Goal: Use online tool/utility: Utilize a website feature to perform a specific function

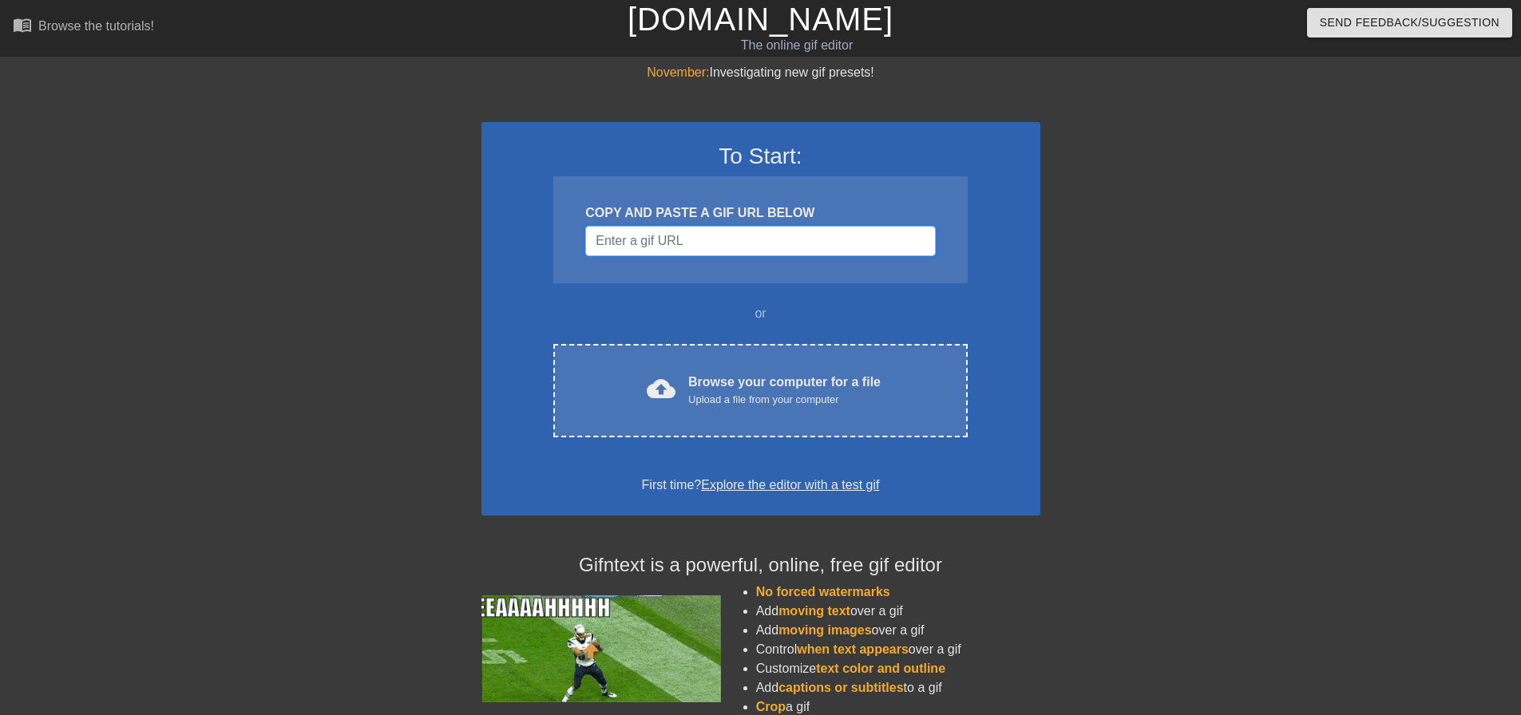
click at [676, 233] on input "Username" at bounding box center [760, 241] width 350 height 30
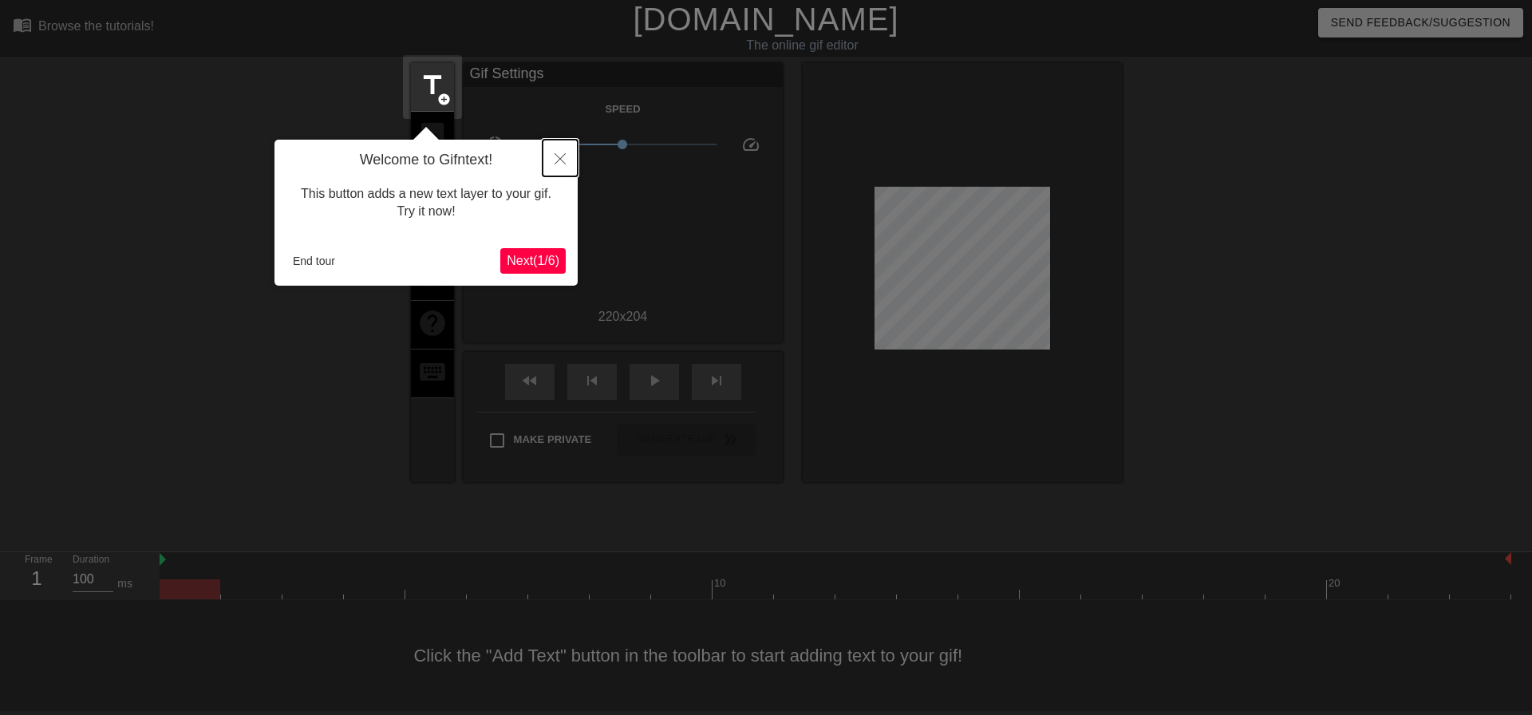
click at [553, 155] on button "Close" at bounding box center [560, 158] width 35 height 37
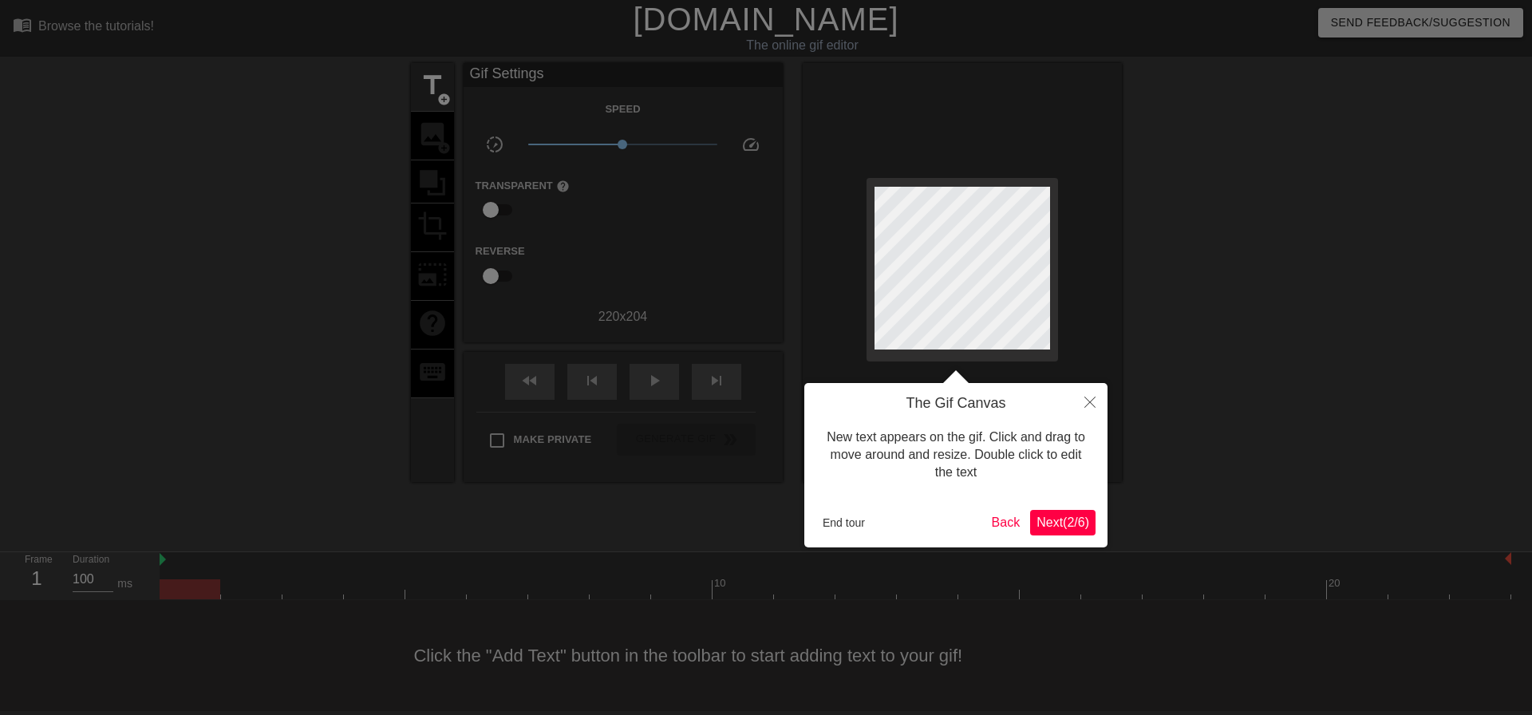
click at [1063, 525] on span "Next ( 2 / 6 )" at bounding box center [1063, 523] width 53 height 14
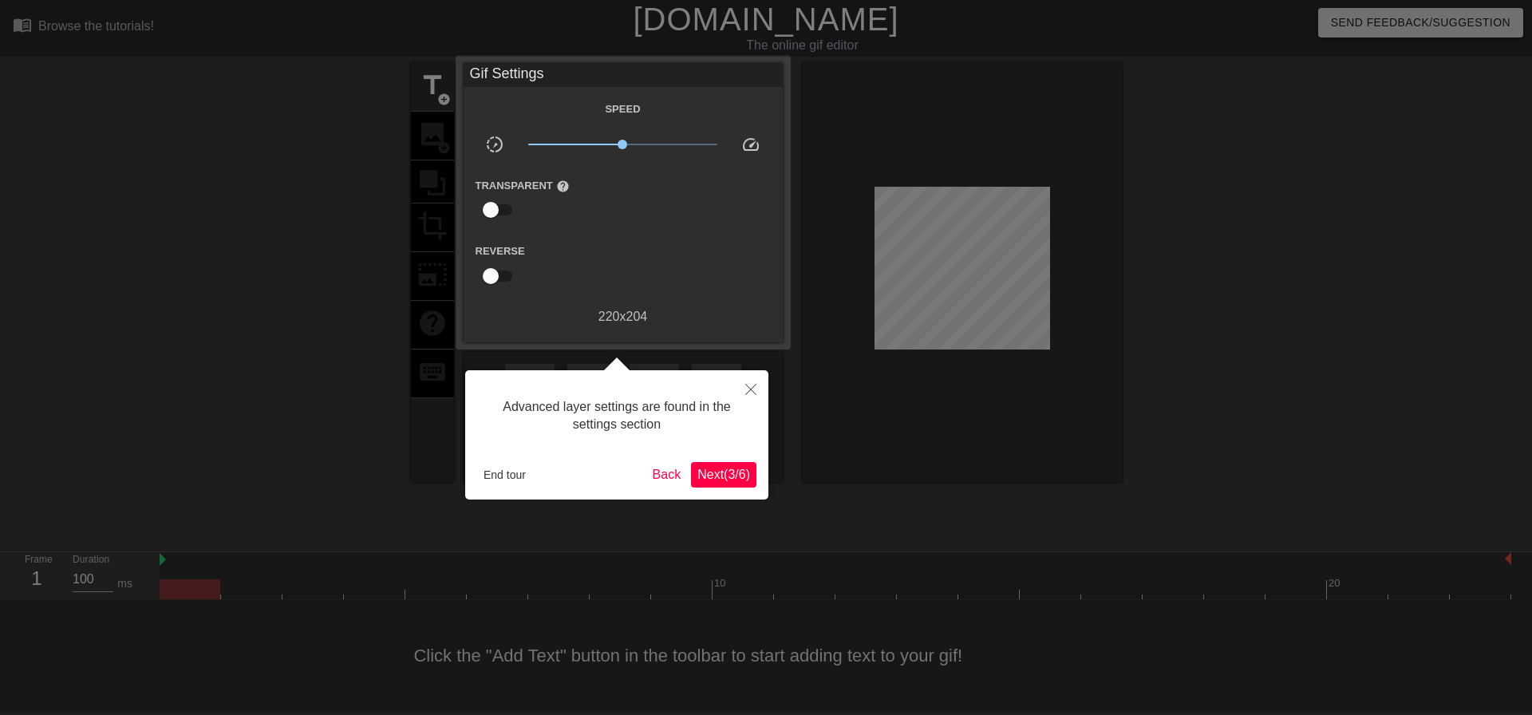
click at [734, 476] on span "Next ( 3 / 6 )" at bounding box center [724, 475] width 53 height 14
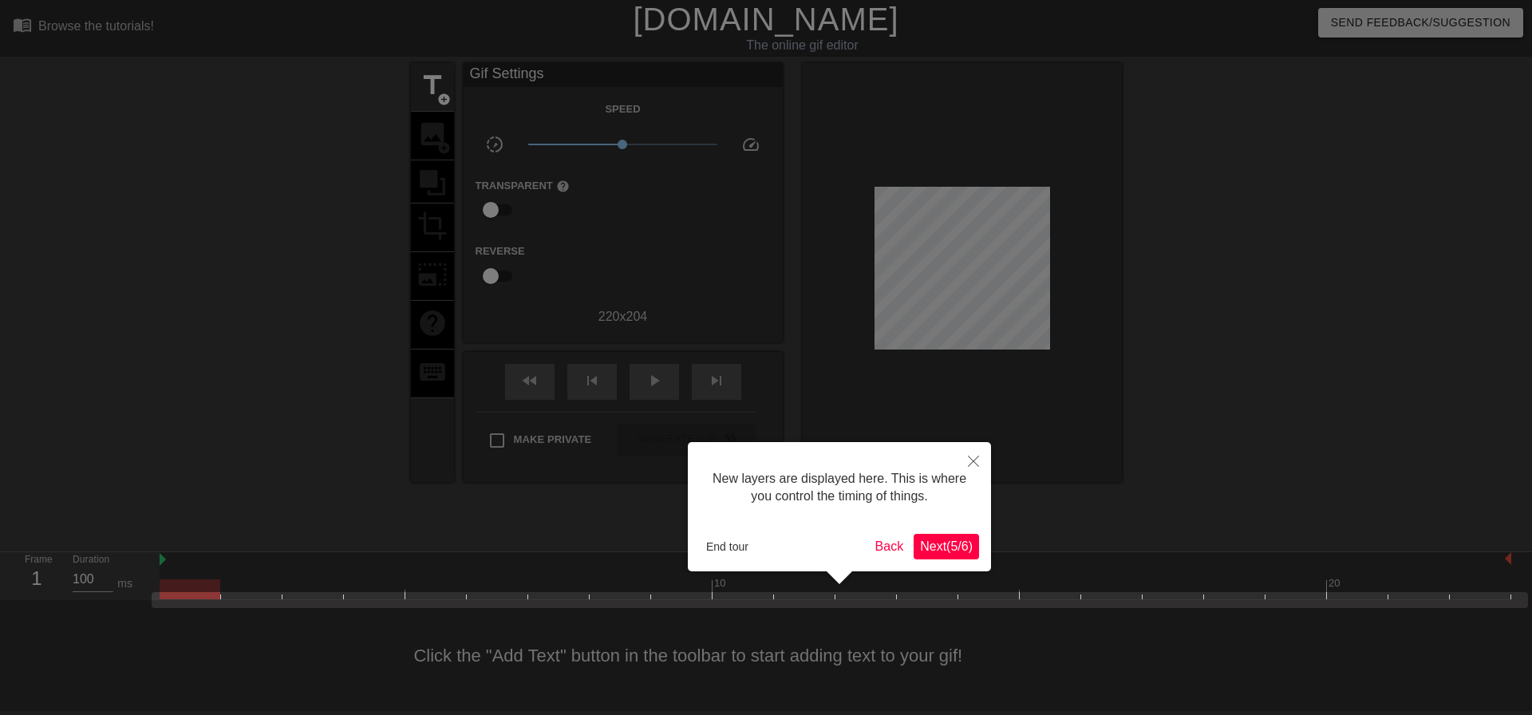
scroll to position [14, 0]
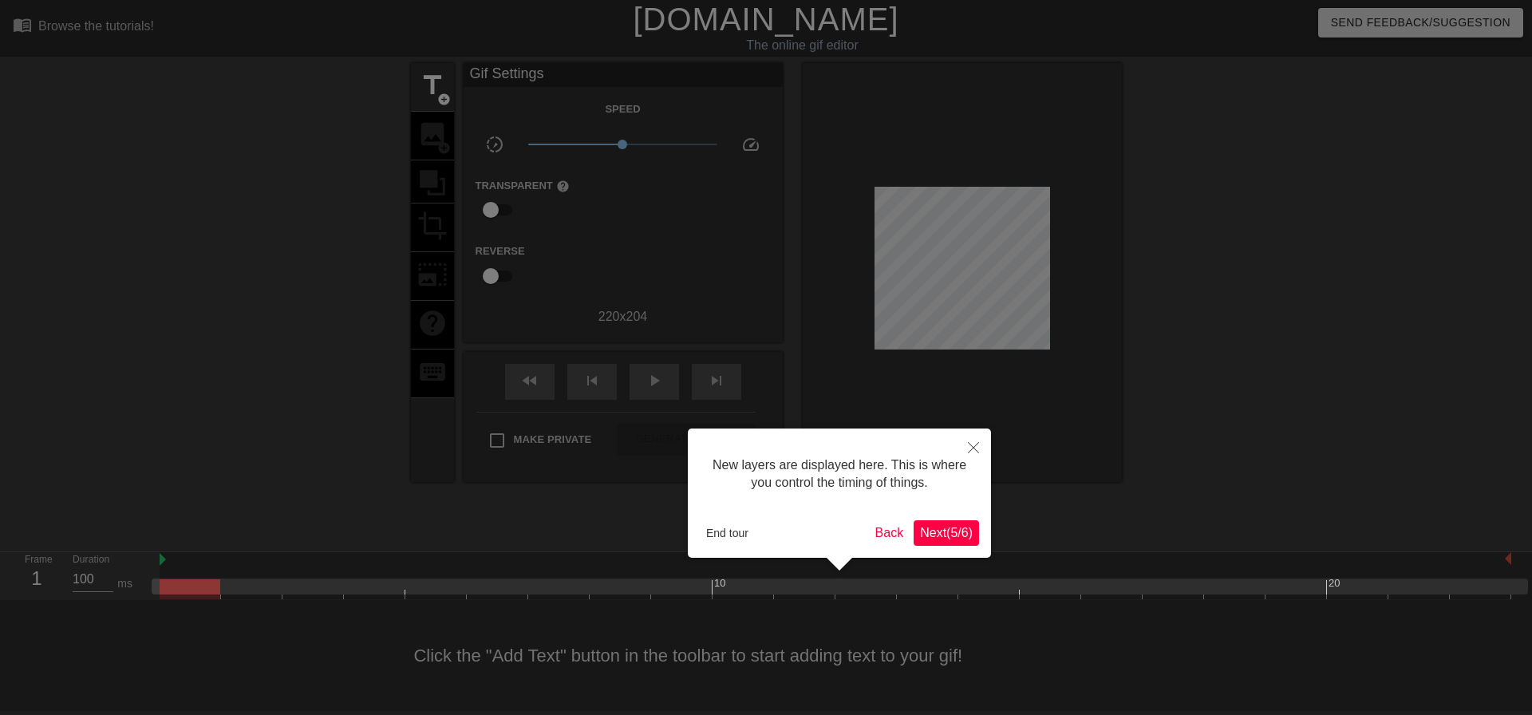
click at [929, 522] on button "Next ( 5 / 6 )" at bounding box center [946, 533] width 65 height 26
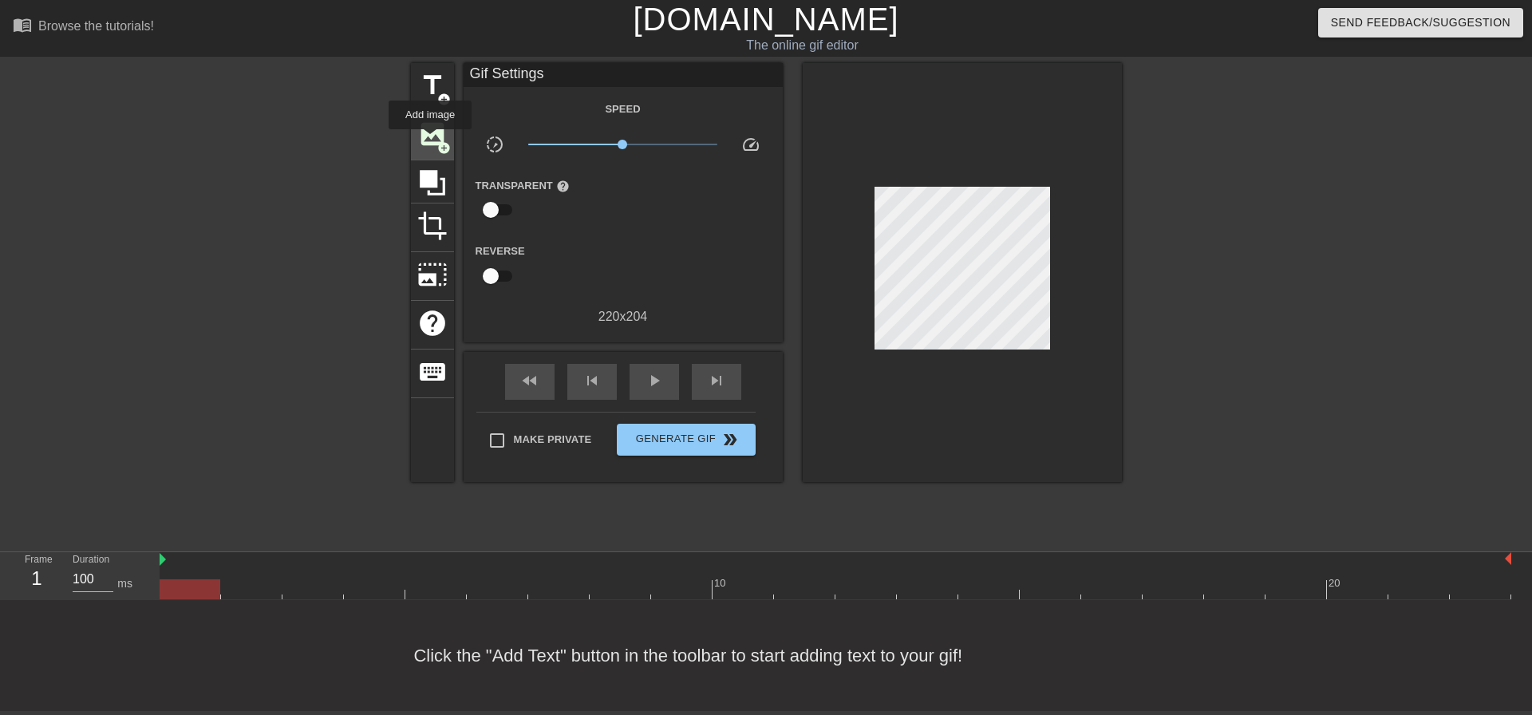
click at [430, 140] on span "image" at bounding box center [432, 134] width 30 height 30
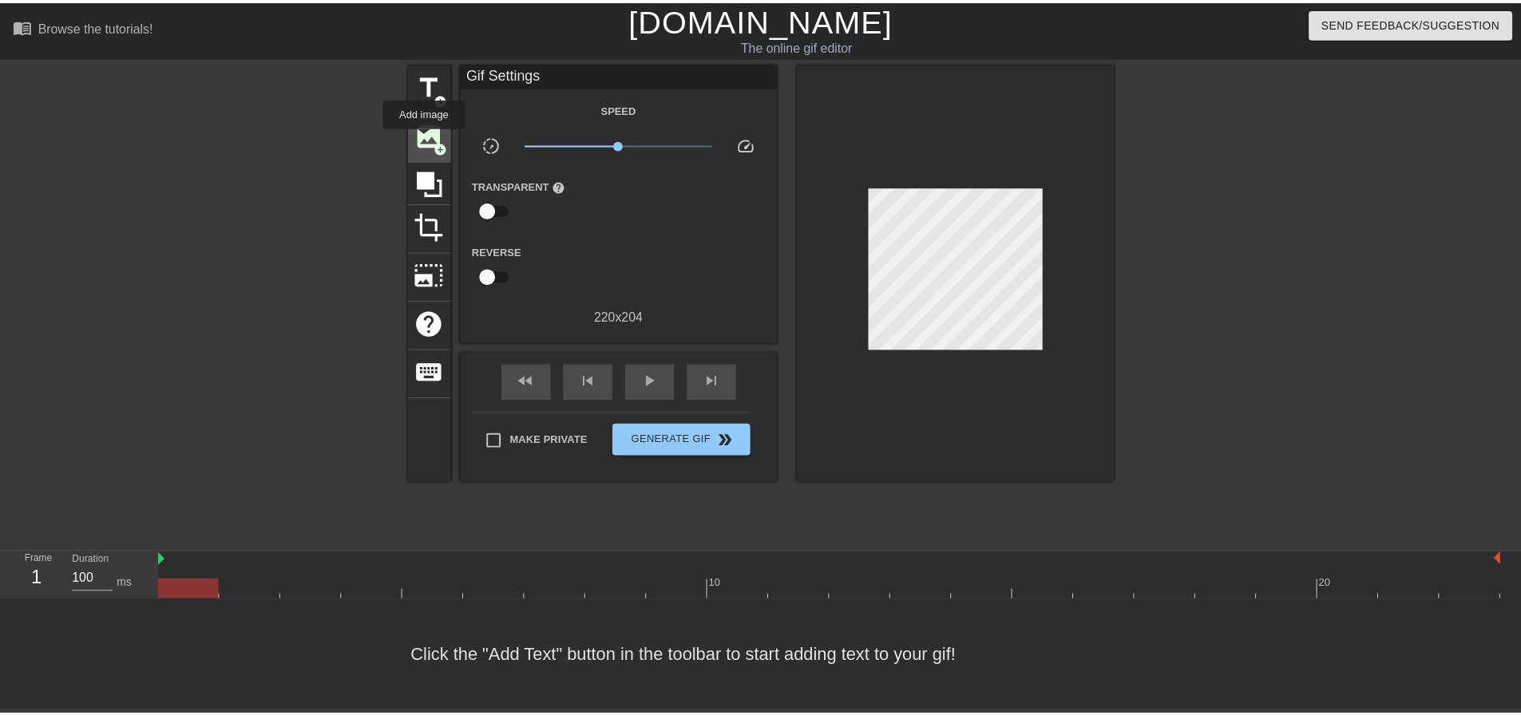
scroll to position [0, 0]
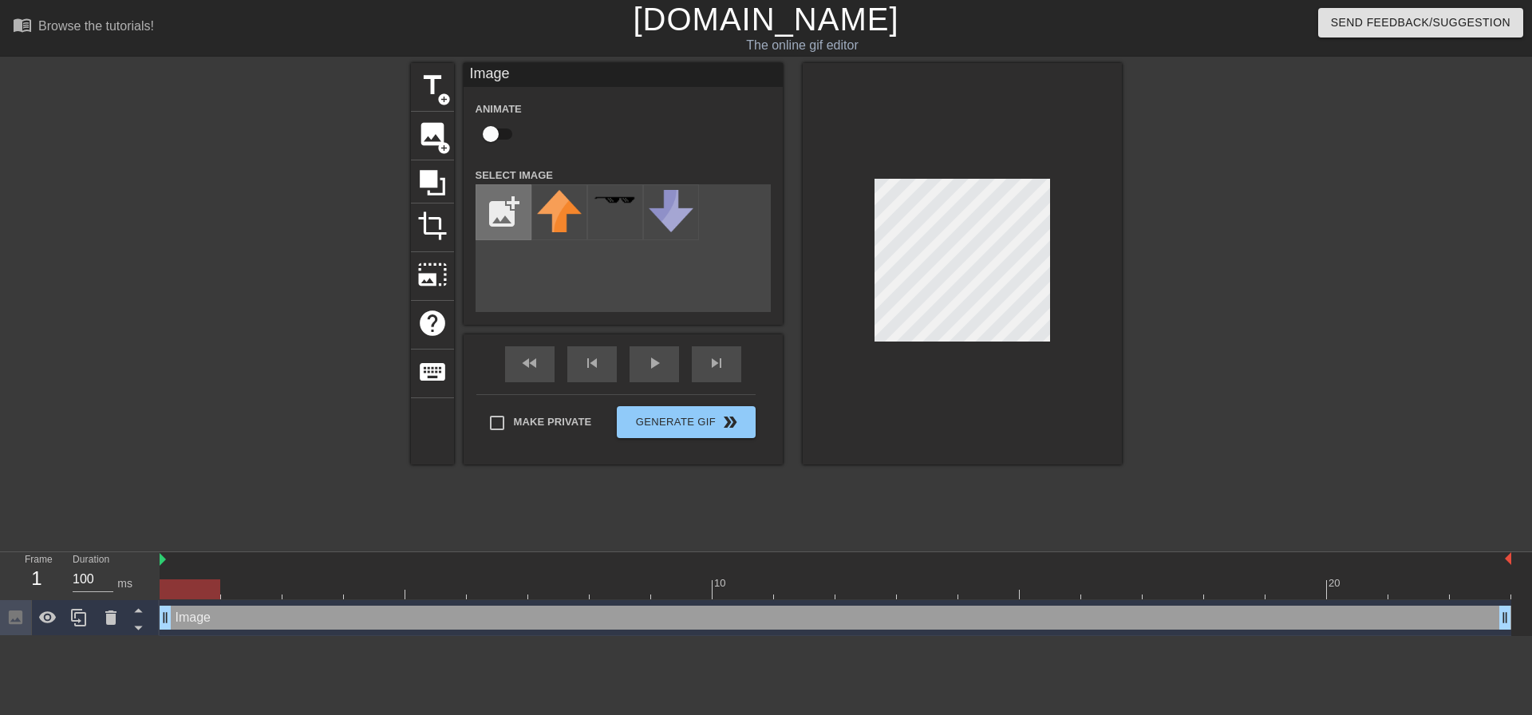
click at [492, 208] on input "file" at bounding box center [504, 212] width 54 height 54
type input "C:\fakepath\doge-cool.gif"
click at [559, 212] on img at bounding box center [559, 212] width 45 height 45
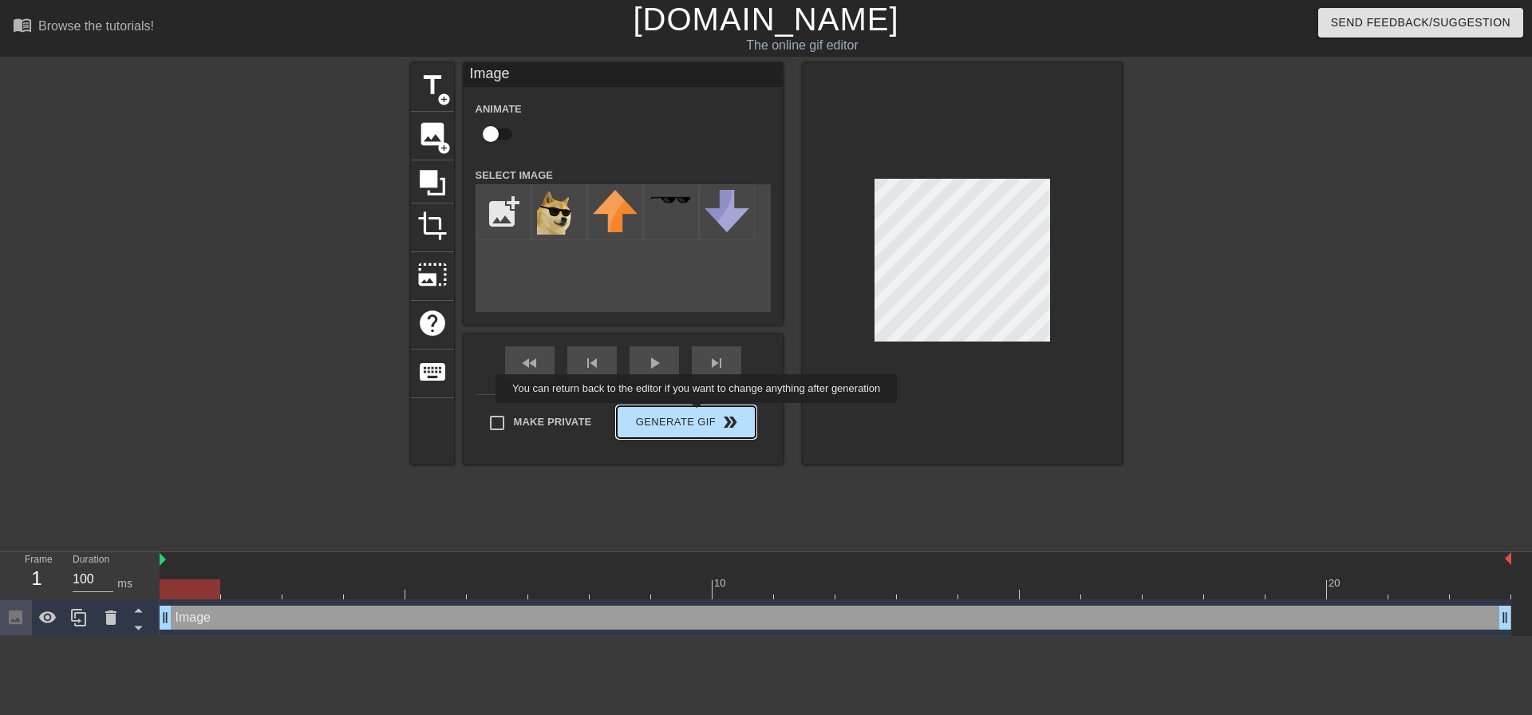
click at [698, 414] on div "Make Private Generate Gif double_arrow" at bounding box center [616, 425] width 279 height 63
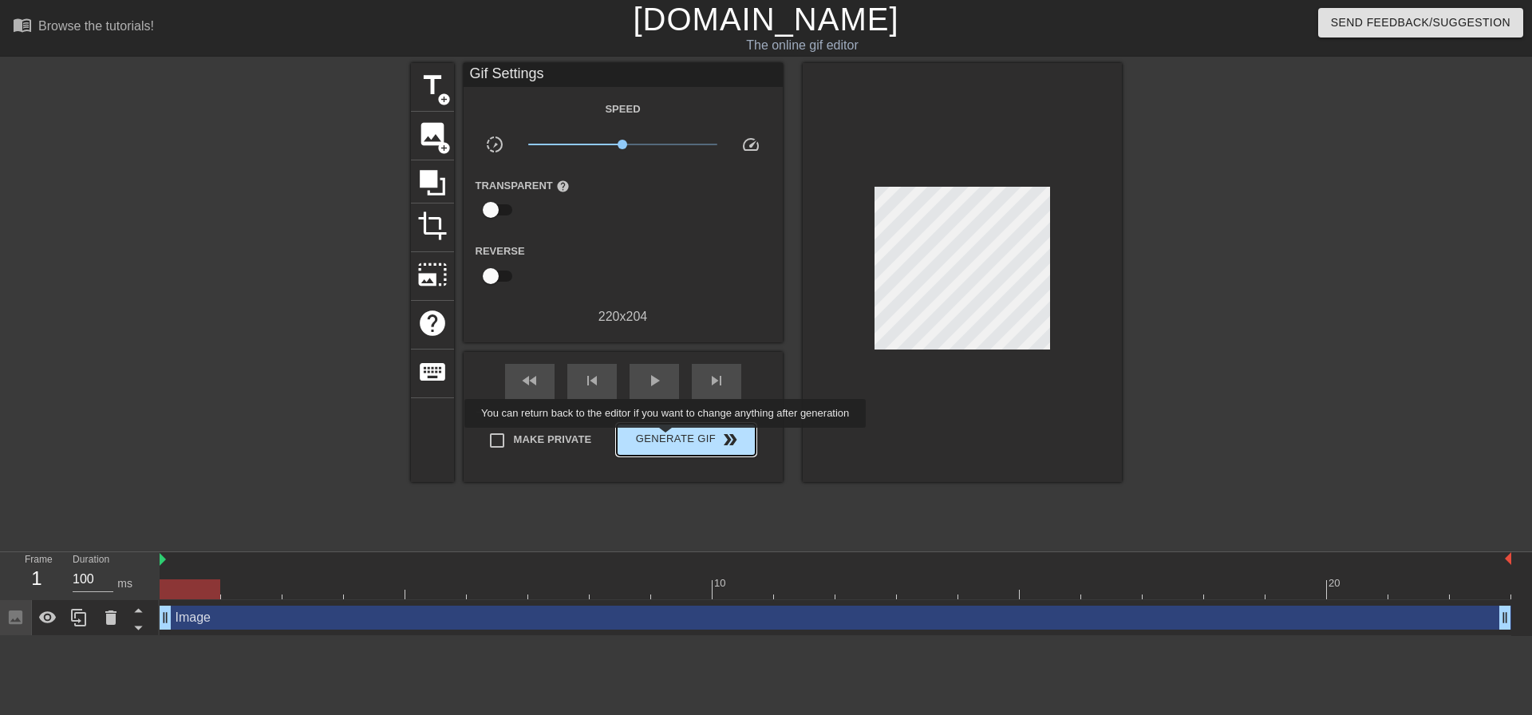
click at [667, 439] on span "Generate Gif double_arrow" at bounding box center [685, 439] width 125 height 19
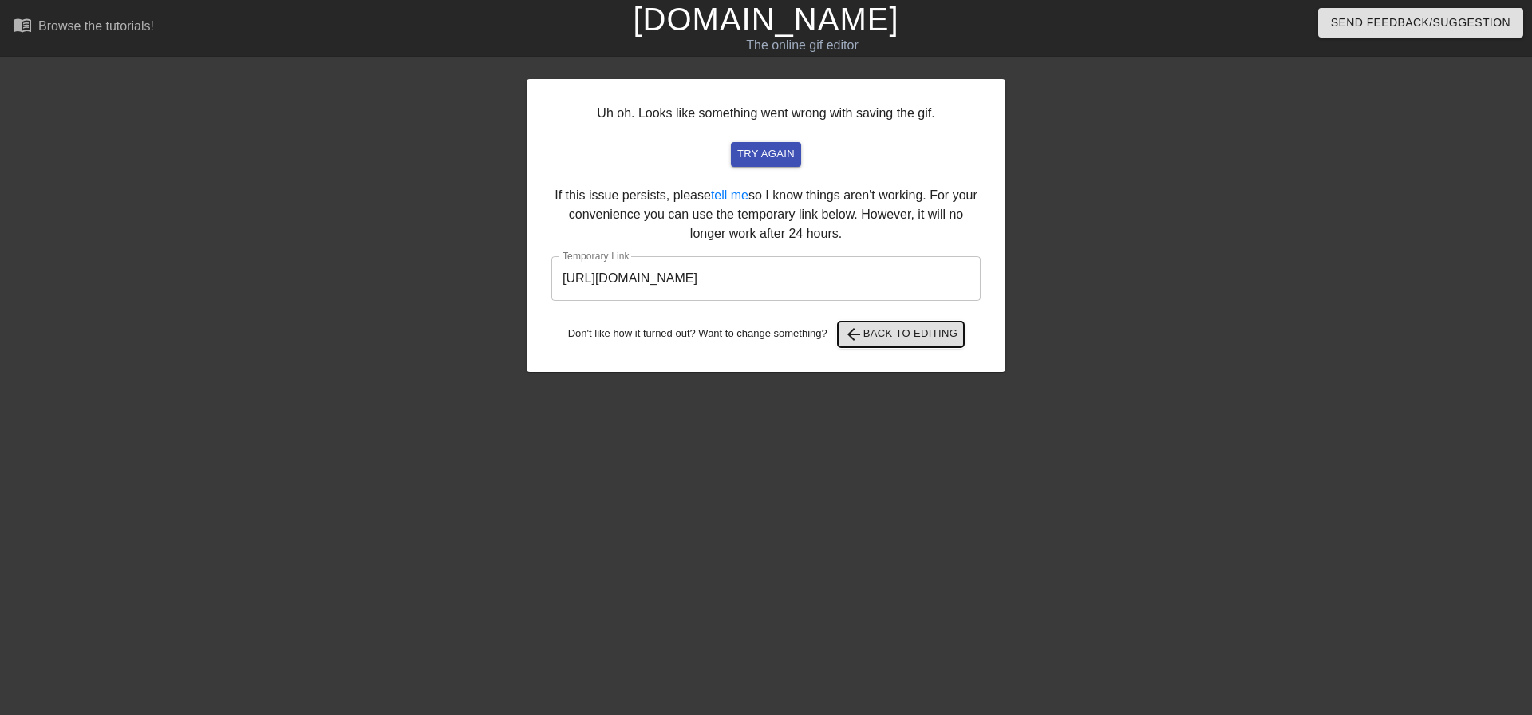
click at [859, 332] on span "arrow_back" at bounding box center [853, 334] width 19 height 19
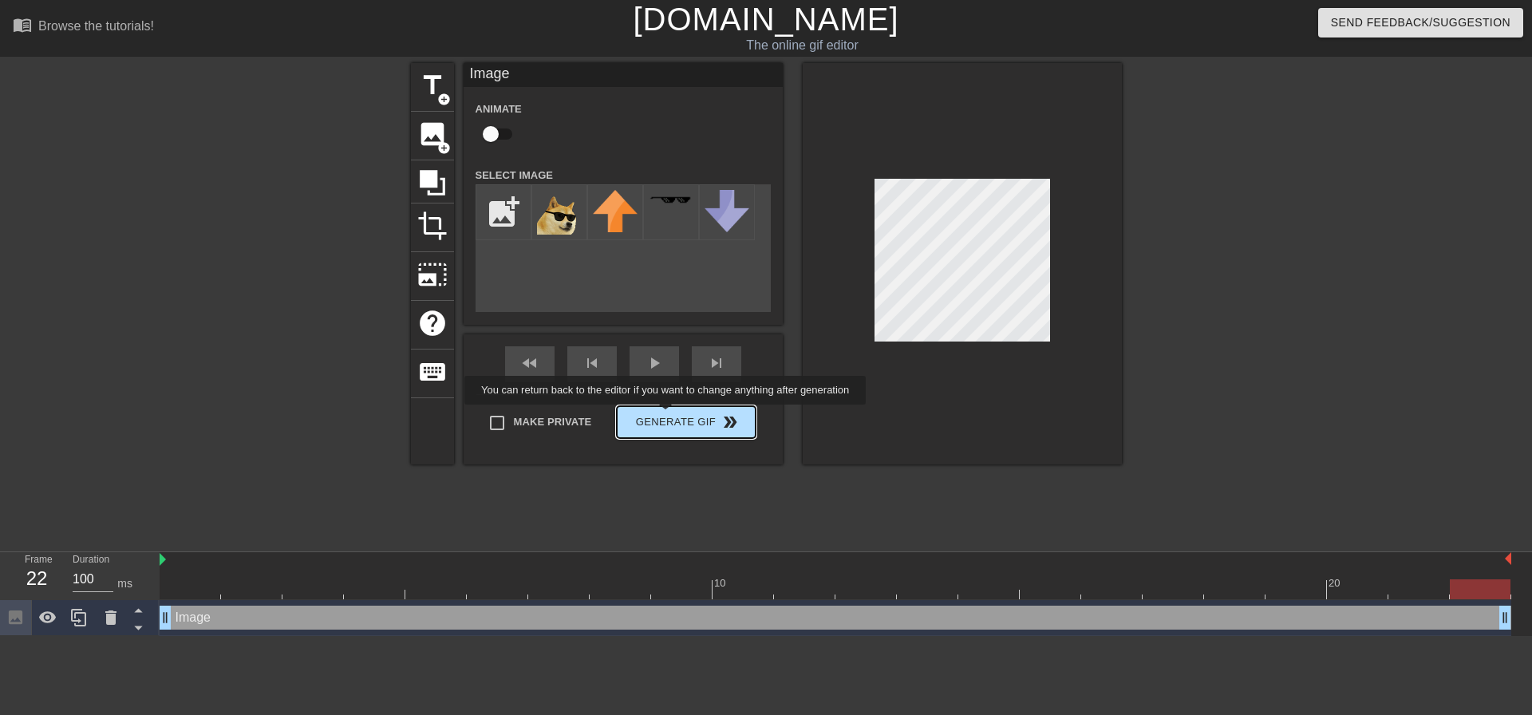
click at [667, 416] on div "Make Private Generate Gif double_arrow" at bounding box center [616, 425] width 279 height 63
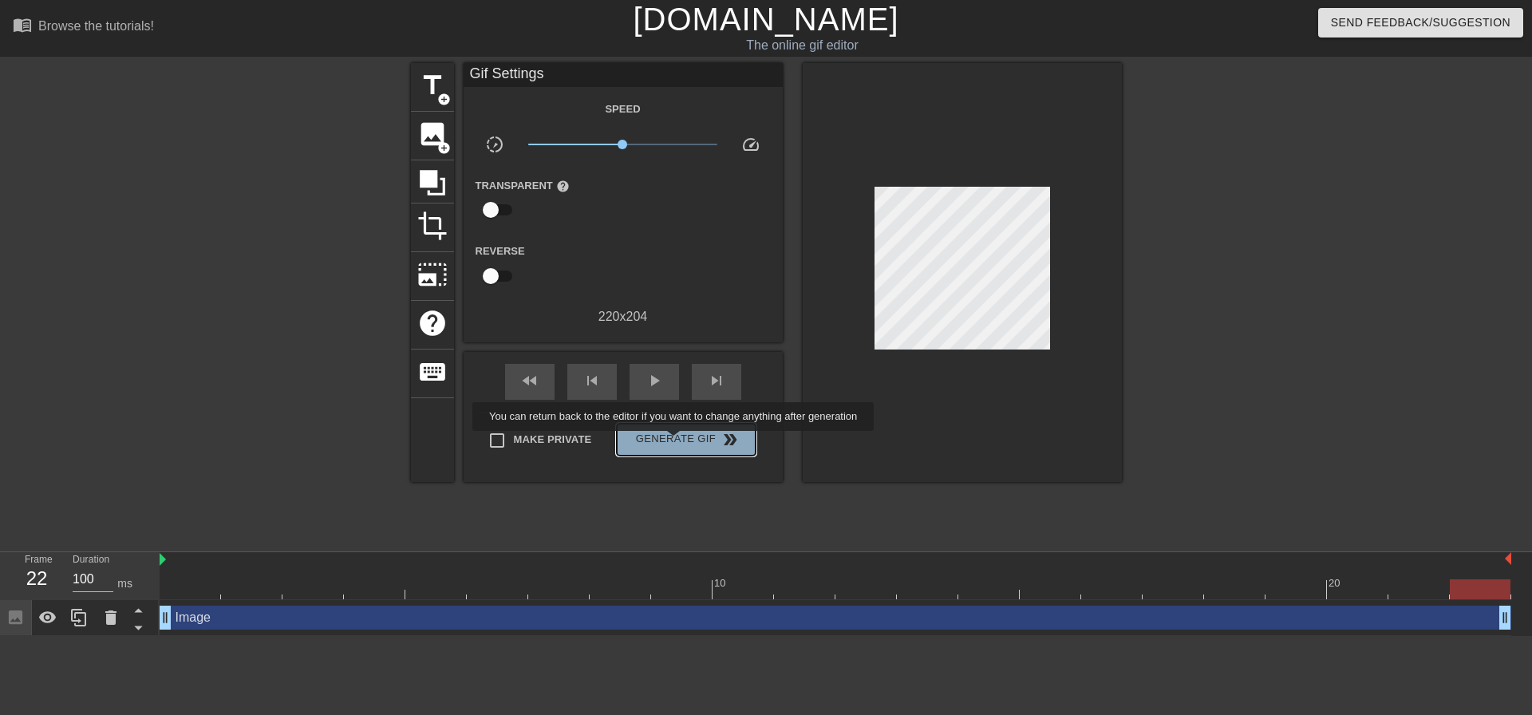
click at [675, 442] on span "Generate Gif double_arrow" at bounding box center [685, 439] width 125 height 19
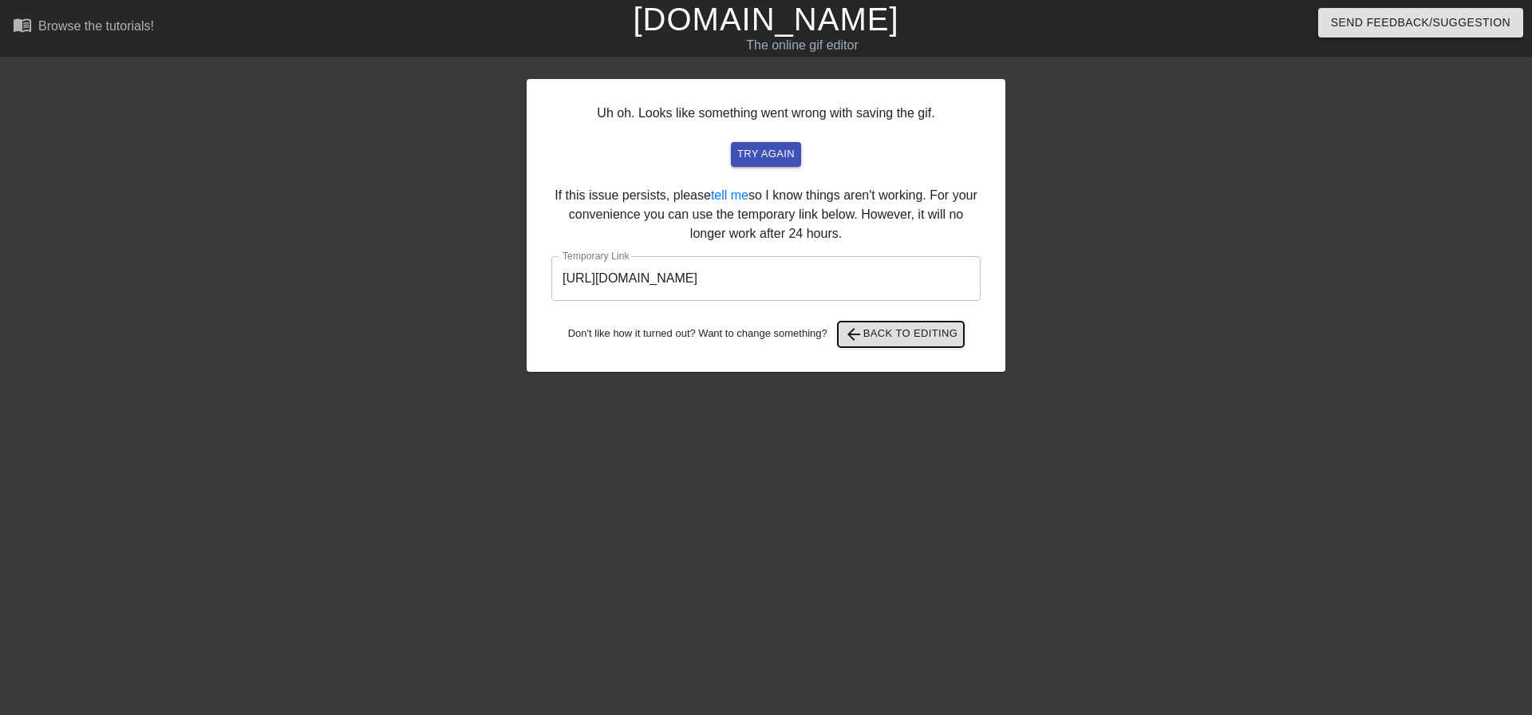
click at [878, 337] on span "arrow_back Back to Editing" at bounding box center [901, 334] width 114 height 19
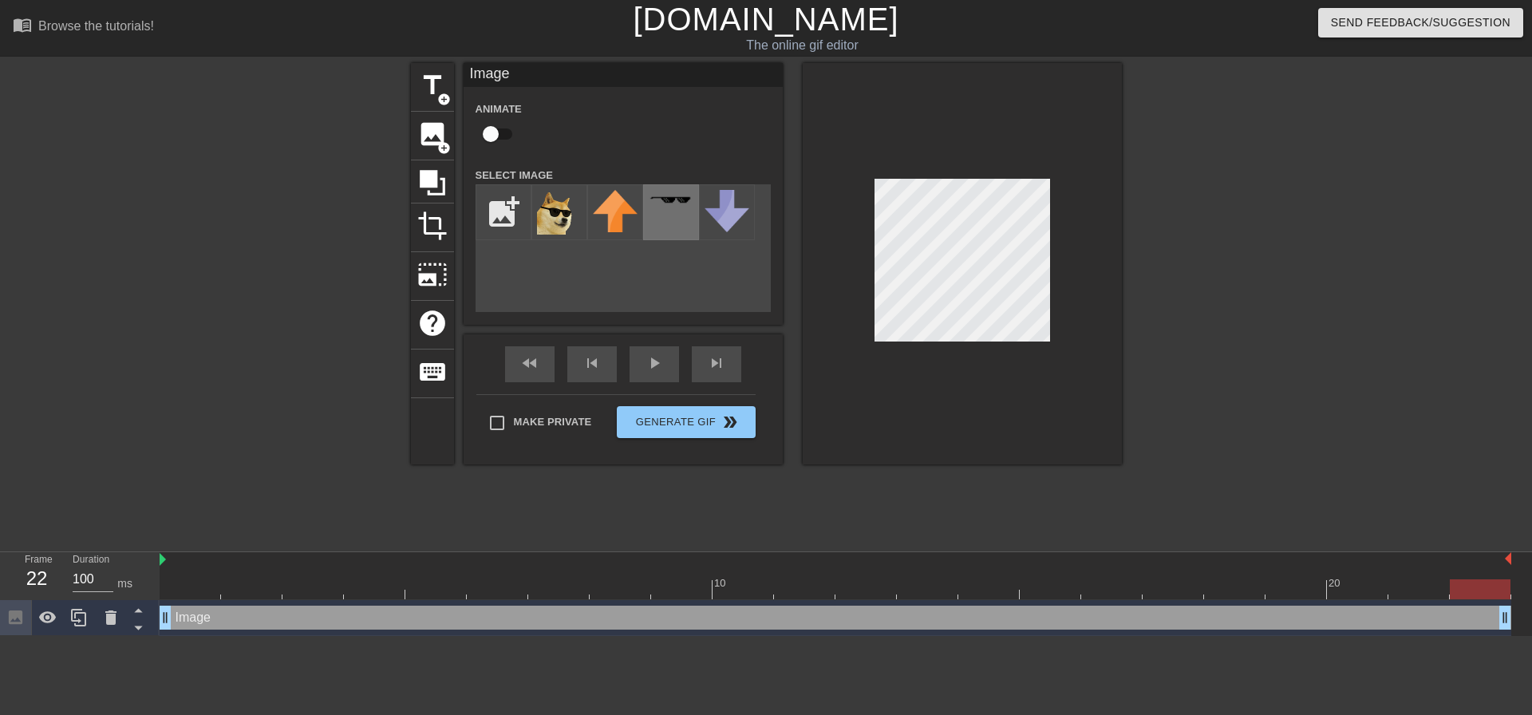
click at [675, 210] on div "title add_circle image add_circle crop photo_size_select_large help keyboard Im…" at bounding box center [766, 263] width 711 height 401
click at [437, 146] on span "add_circle" at bounding box center [444, 148] width 14 height 14
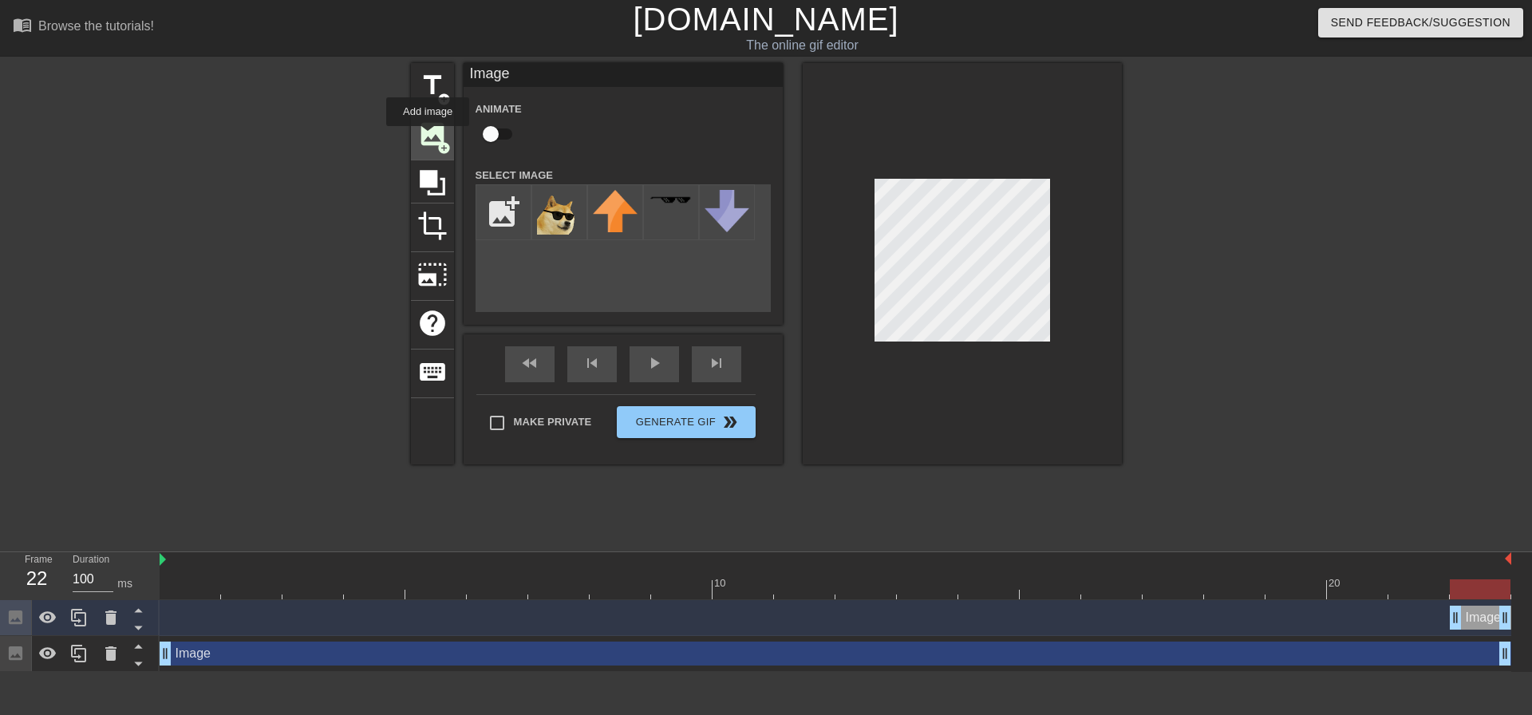
click at [428, 137] on span "image" at bounding box center [432, 134] width 30 height 30
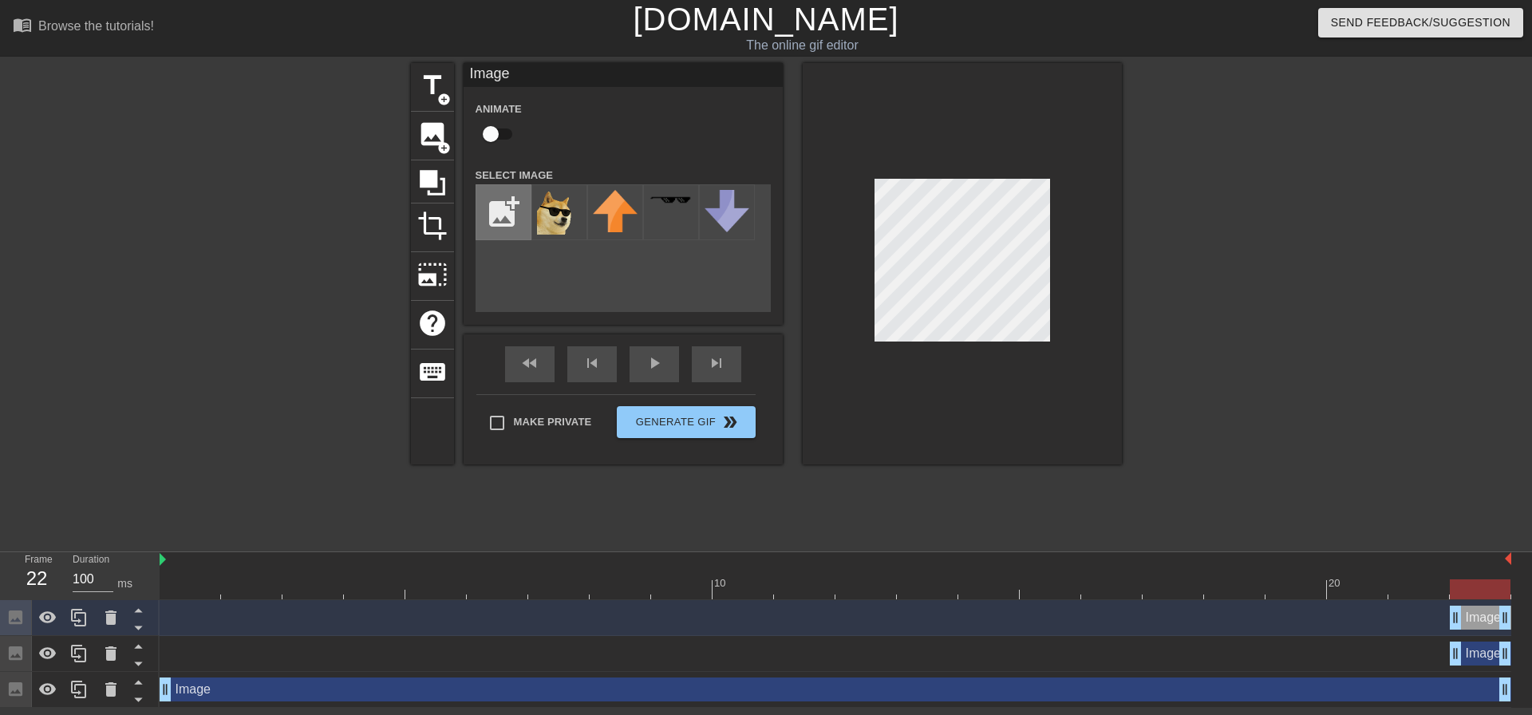
click at [506, 212] on input "file" at bounding box center [504, 212] width 54 height 54
type input "C:\fakepath\doge-cool.gif"
drag, startPoint x: 569, startPoint y: 213, endPoint x: 649, endPoint y: 260, distance: 92.7
click at [649, 260] on div "title add_circle image add_circle crop photo_size_select_large help keyboard Im…" at bounding box center [766, 263] width 711 height 401
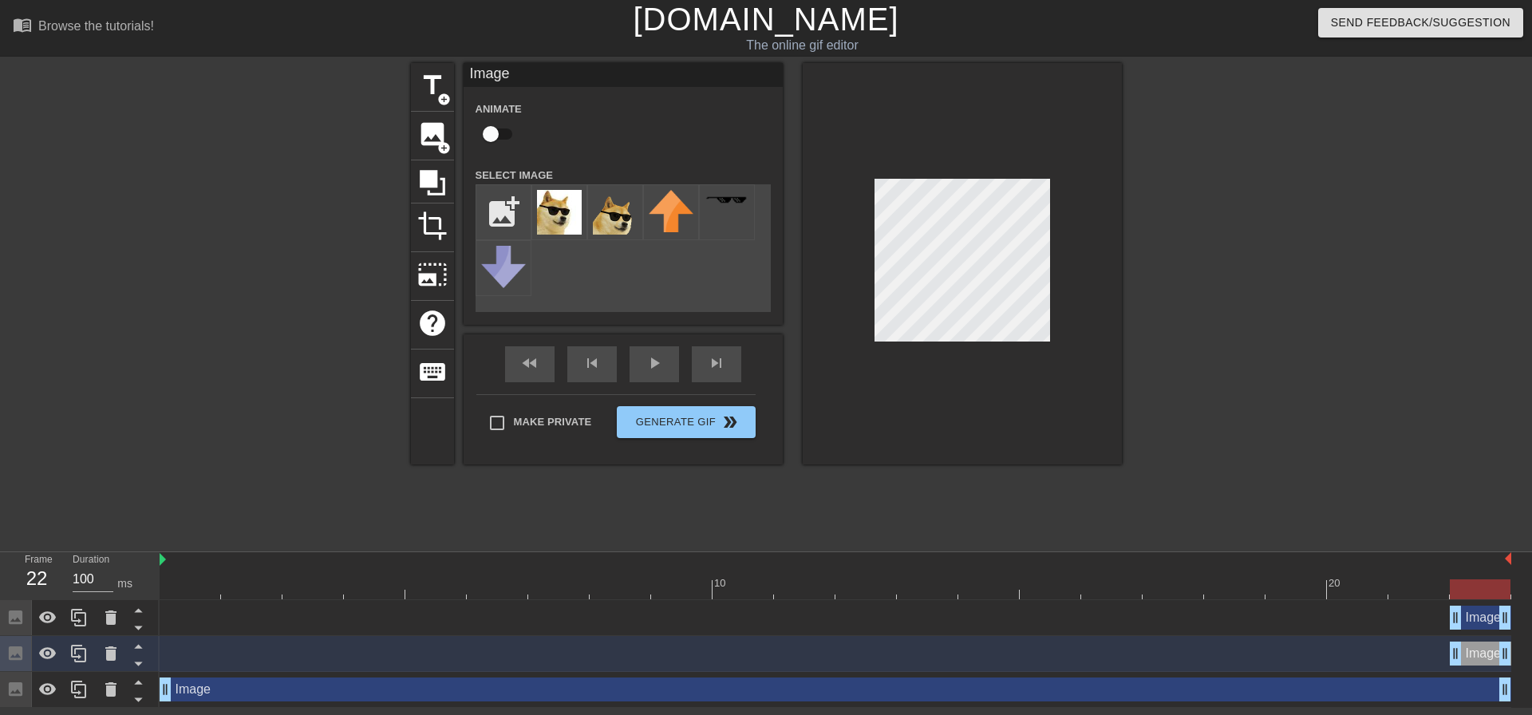
click at [574, 258] on div "title add_circle image add_circle crop photo_size_select_large help keyboard Im…" at bounding box center [766, 263] width 711 height 401
click at [557, 212] on img at bounding box center [559, 212] width 45 height 45
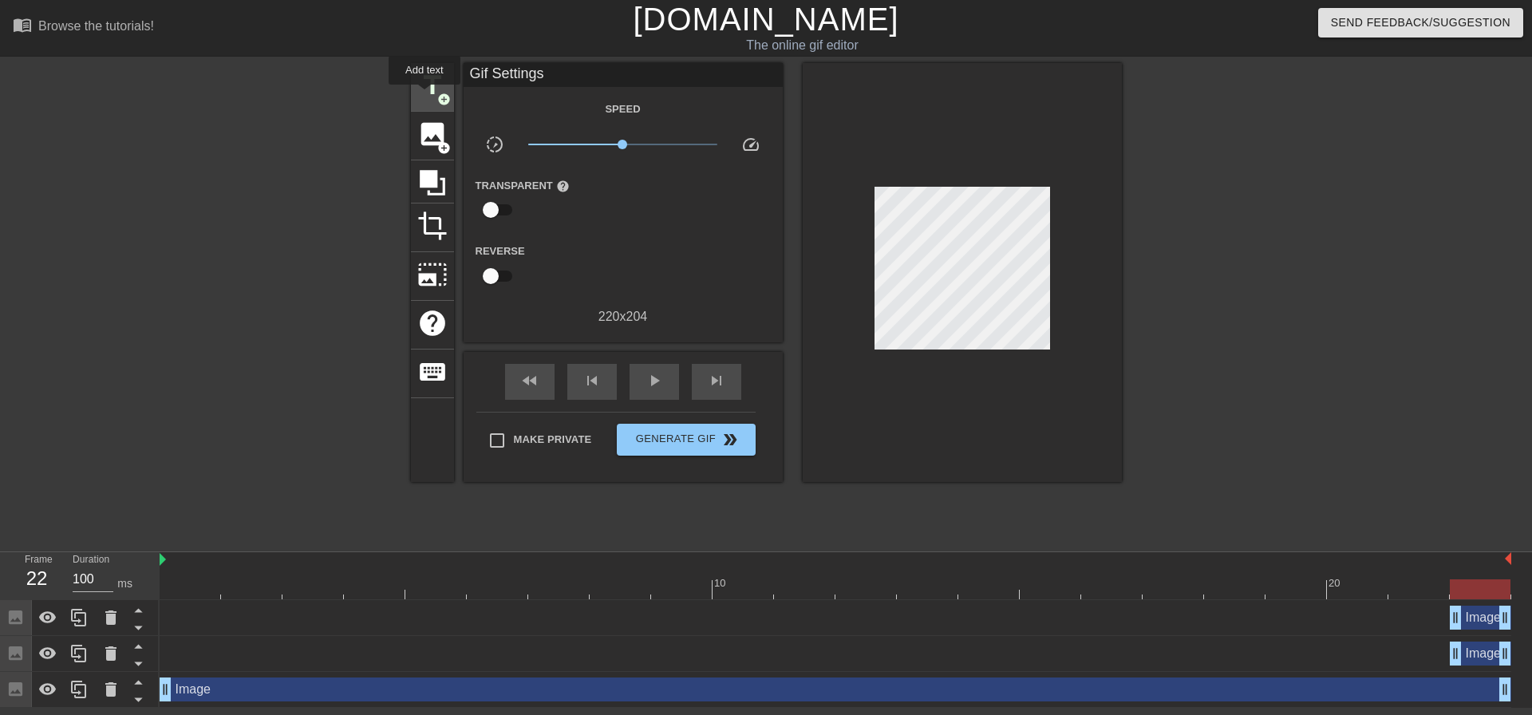
click at [425, 95] on span "title" at bounding box center [432, 85] width 30 height 30
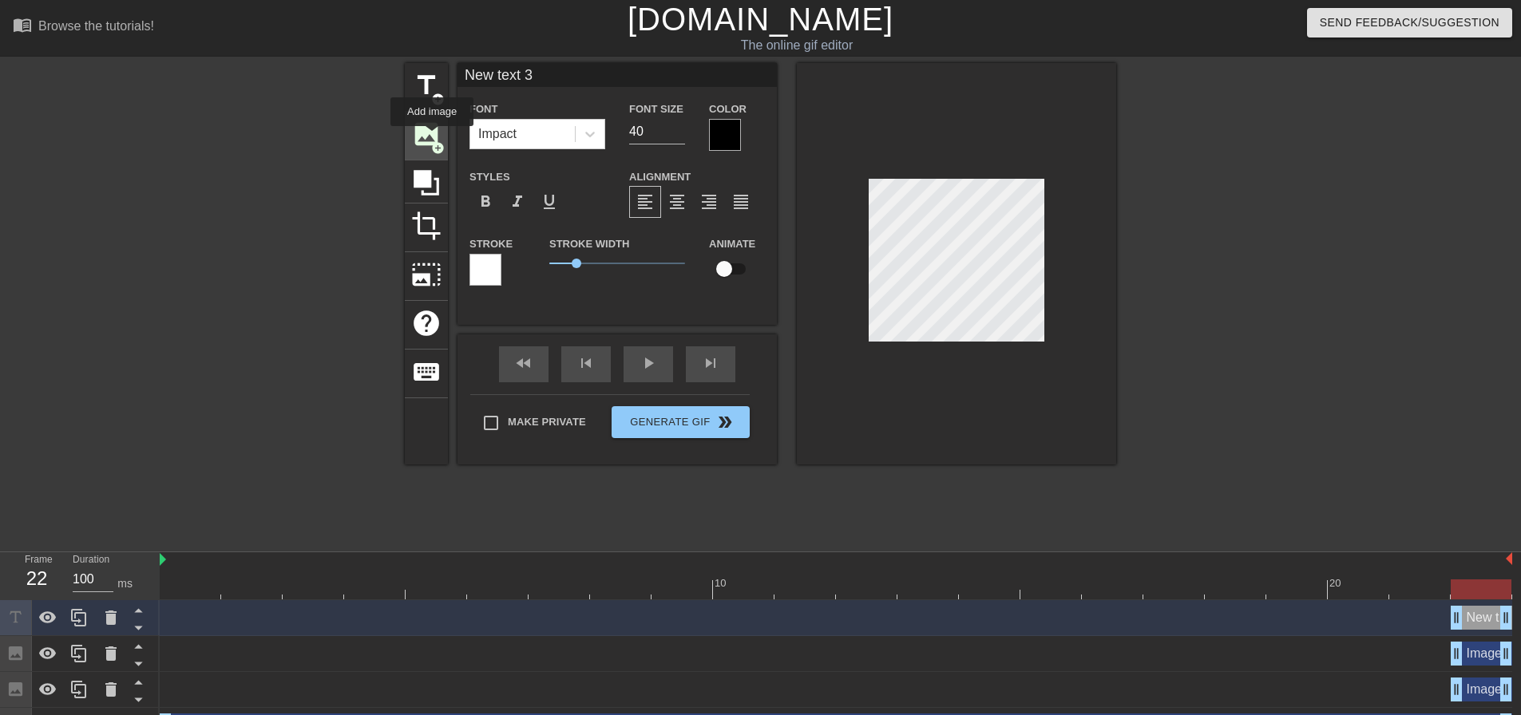
click at [431, 137] on span "image" at bounding box center [426, 134] width 30 height 30
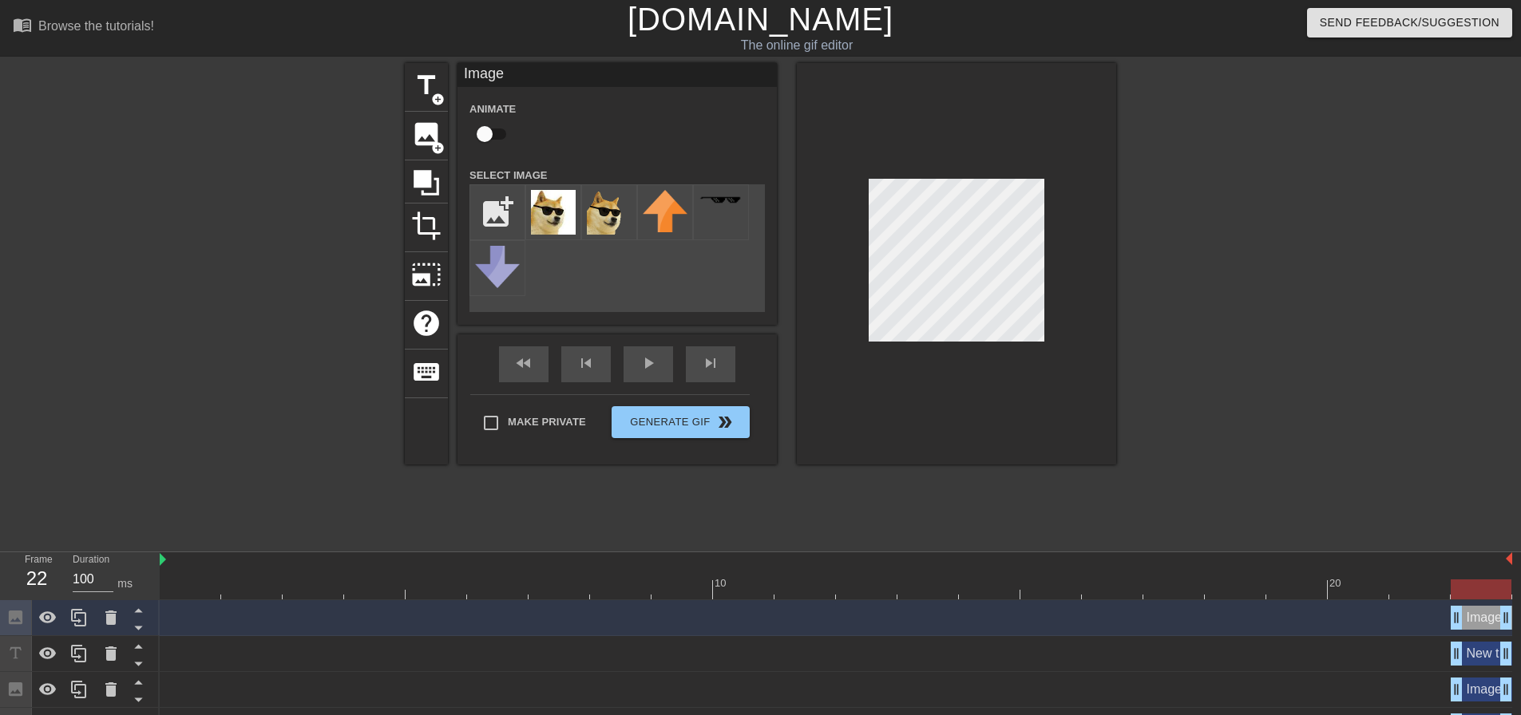
drag, startPoint x: 540, startPoint y: 205, endPoint x: 646, endPoint y: 271, distance: 124.0
click at [646, 271] on div "title add_circle image add_circle crop photo_size_select_large help keyboard Im…" at bounding box center [760, 263] width 711 height 401
click at [425, 140] on span "image" at bounding box center [426, 134] width 30 height 30
click at [558, 300] on div "title add_circle image add_circle crop photo_size_select_large help keyboard Im…" at bounding box center [760, 263] width 711 height 401
click at [492, 208] on input "file" at bounding box center [497, 212] width 54 height 54
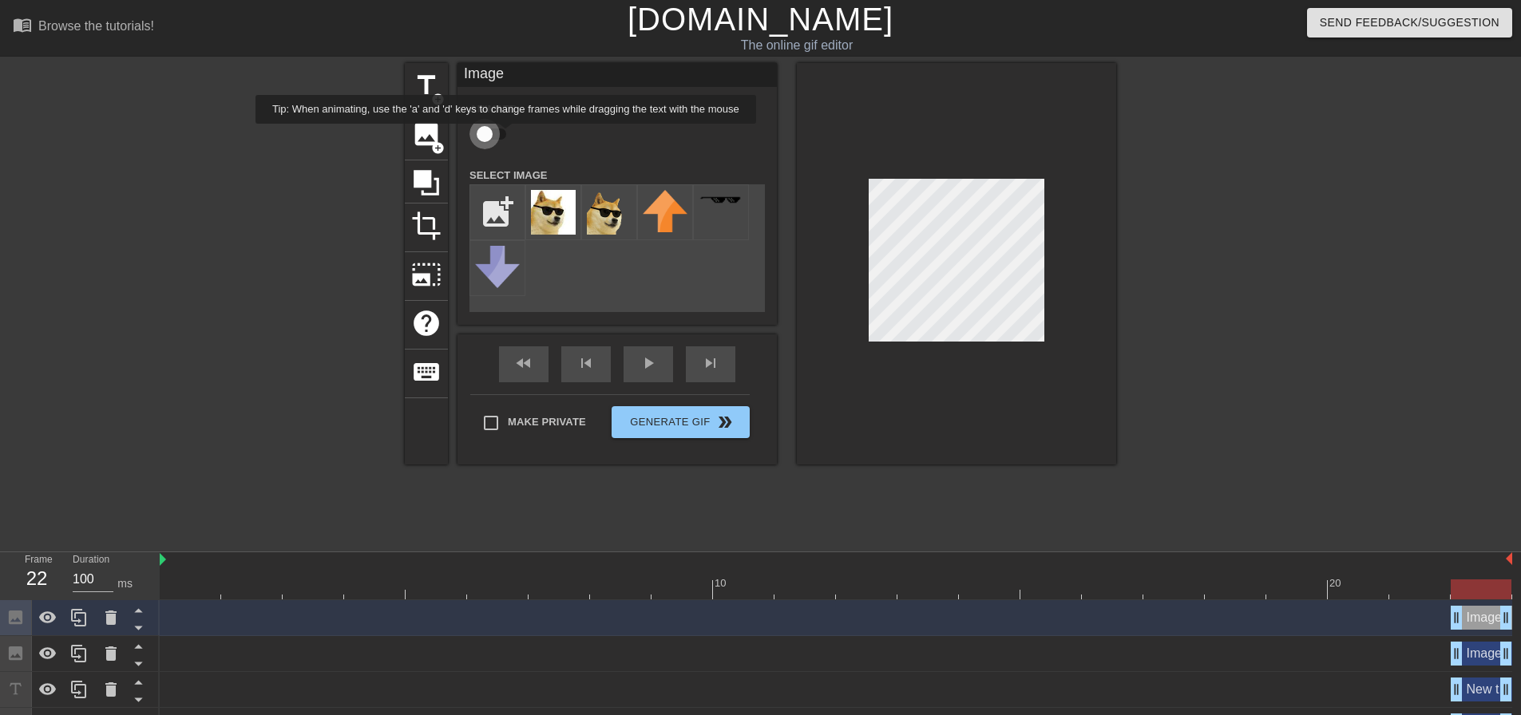
drag, startPoint x: 483, startPoint y: 136, endPoint x: 506, endPoint y: 135, distance: 23.2
click at [506, 135] on input "checkbox" at bounding box center [484, 134] width 91 height 30
checkbox input "true"
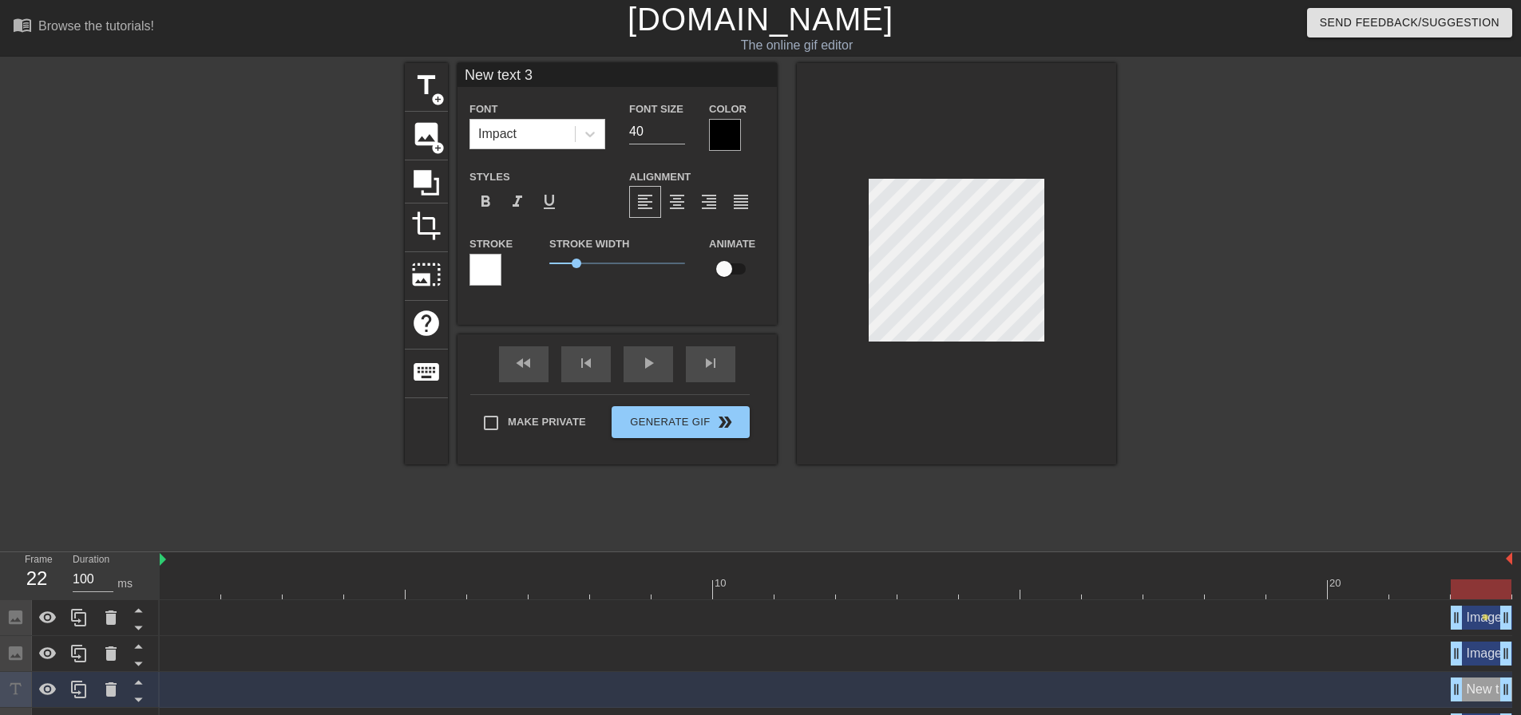
click at [645, 249] on div "title add_circle image add_circle crop photo_size_select_large help keyboard Ne…" at bounding box center [760, 263] width 711 height 401
click at [429, 146] on span "image" at bounding box center [426, 134] width 30 height 30
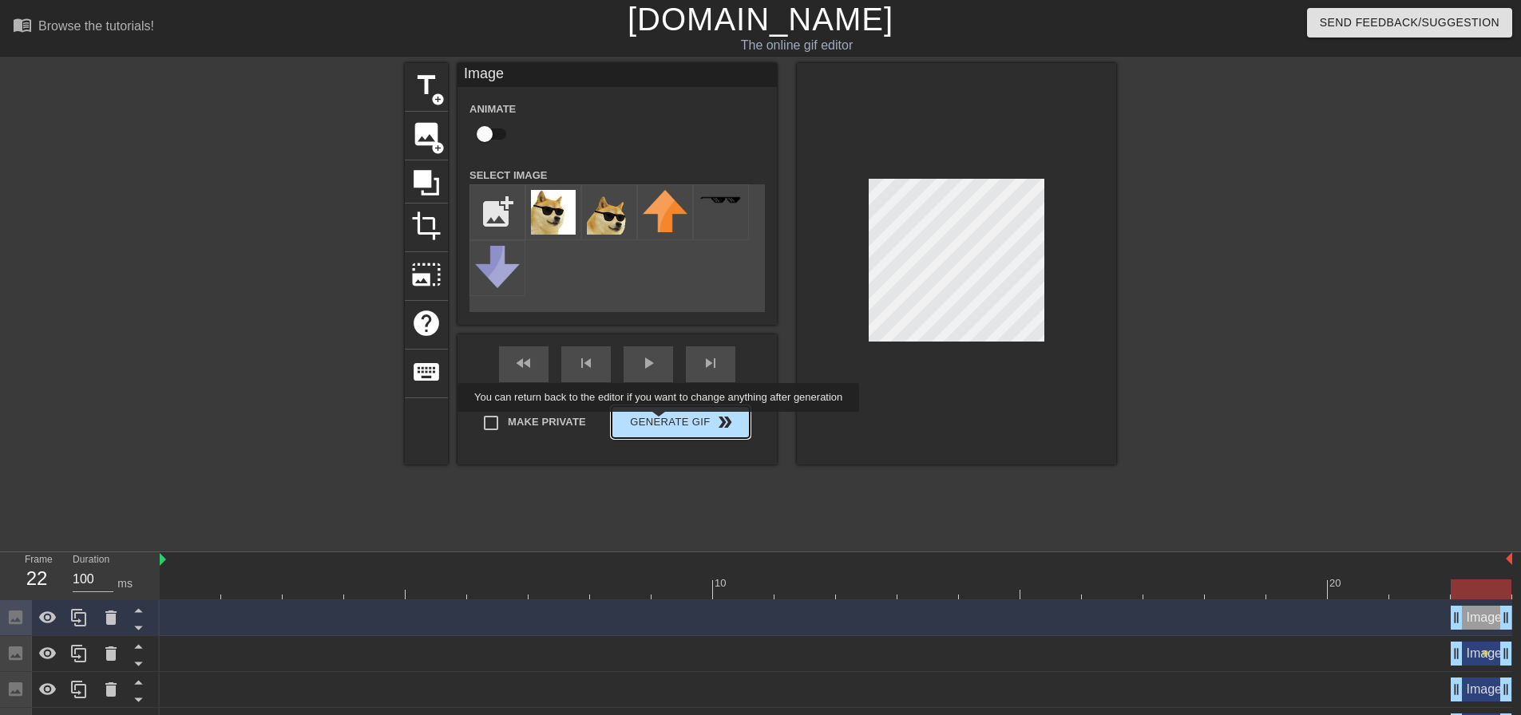
click at [660, 423] on button "Generate Gif double_arrow" at bounding box center [680, 422] width 138 height 32
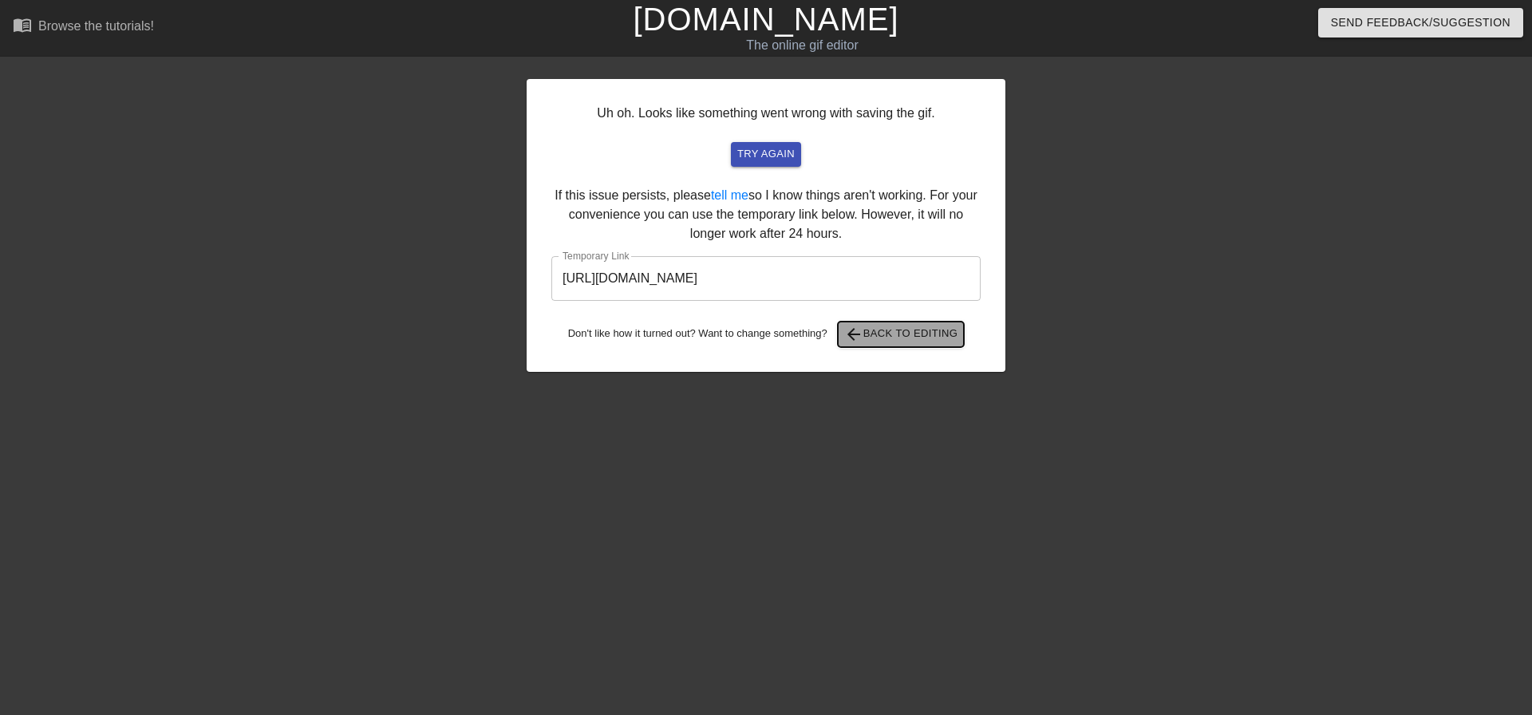
click at [909, 331] on span "arrow_back Back to Editing" at bounding box center [901, 334] width 114 height 19
